Goal: Find contact information: Obtain details needed to contact an individual or organization

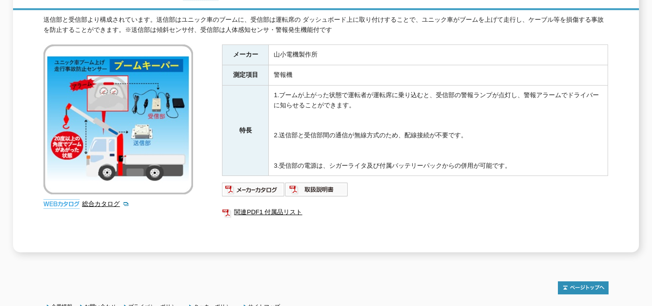
scroll to position [145, 0]
click at [265, 206] on link "関連PDF1 付属品リスト" at bounding box center [415, 212] width 386 height 13
click at [240, 182] on img at bounding box center [253, 189] width 63 height 15
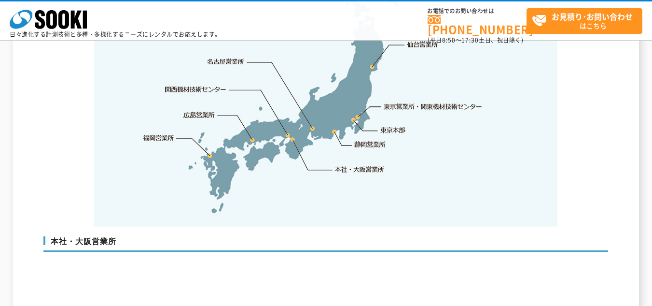
click at [419, 101] on link "東京営業所・関東機材技術センター" at bounding box center [433, 106] width 99 height 10
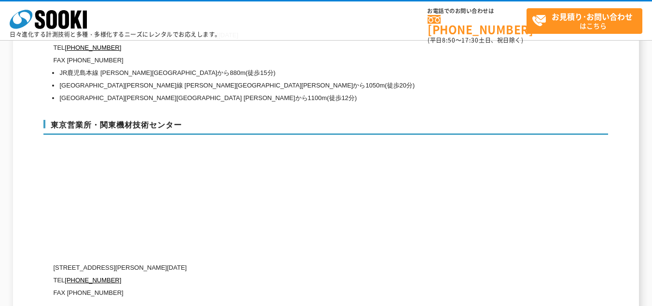
scroll to position [4080, 0]
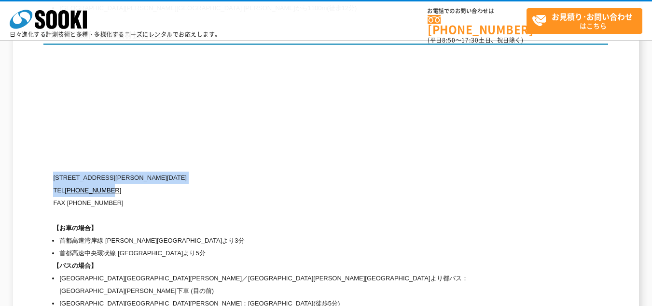
drag, startPoint x: 56, startPoint y: 157, endPoint x: 174, endPoint y: 172, distance: 119.2
click at [174, 172] on div "〒134-0086 東京都江戸川区臨海町2-3-18 TEL 0120-856-991 FAX (03)5117-3521 【お車の場合】 首都高速湾岸線 葛…" at bounding box center [285, 240] width 464 height 138
copy div "〒134-0086 東京都江戸川区臨海町2-3-18 TEL 0120-856-991"
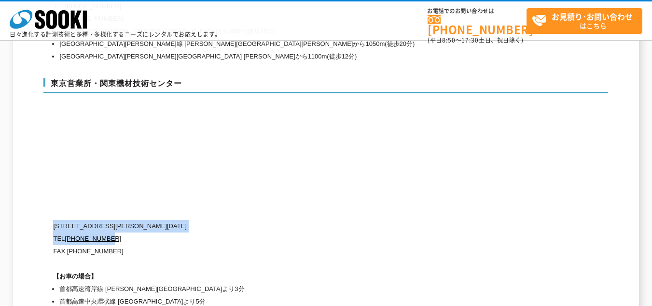
scroll to position [3935, 0]
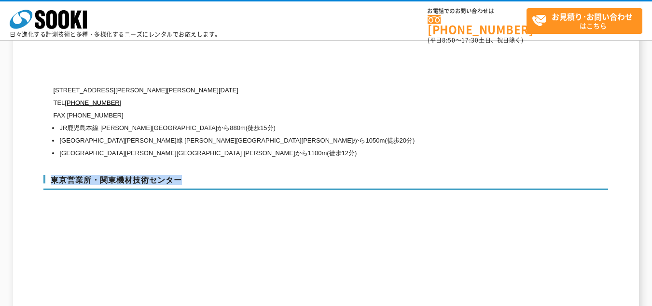
drag, startPoint x: 52, startPoint y: 163, endPoint x: 180, endPoint y: 164, distance: 128.4
click at [180, 175] on h3 "東京営業所・関東機材技術センター" at bounding box center [325, 182] width 565 height 15
copy h3 "東京営業所・関東機材技術センター"
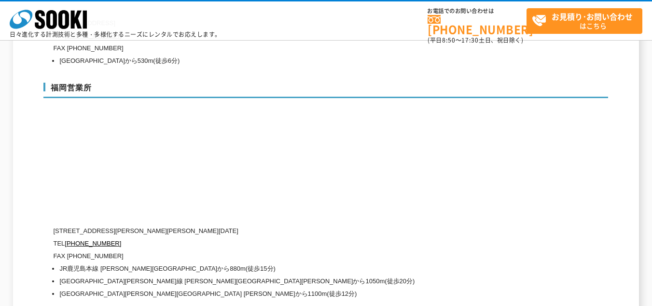
scroll to position [4473, 0]
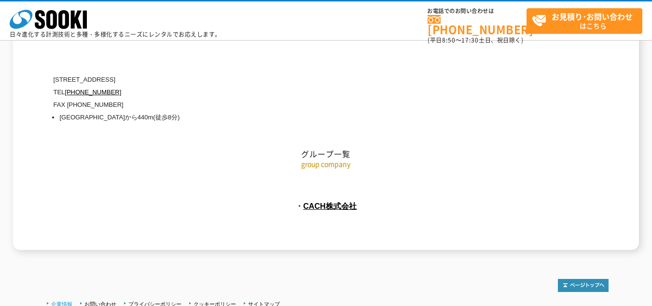
click at [69, 301] on link "企業情報" at bounding box center [61, 304] width 21 height 6
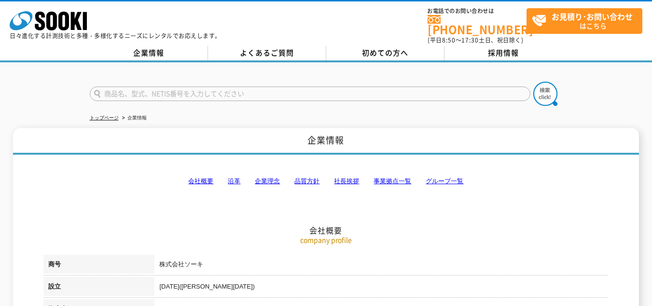
scroll to position [48, 0]
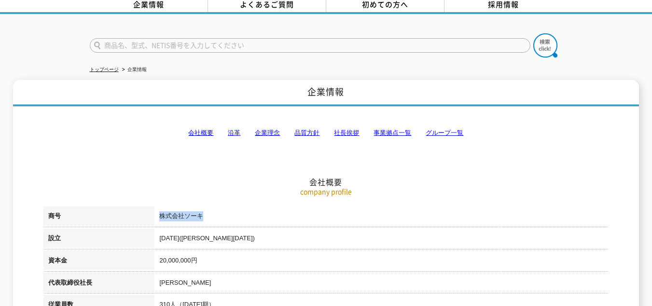
drag, startPoint x: 160, startPoint y: 211, endPoint x: 227, endPoint y: 211, distance: 66.6
click at [227, 211] on td "株式会社ソーキ" at bounding box center [382, 217] width 454 height 22
copy td "株式会社ソーキ"
